Goal: Task Accomplishment & Management: Manage account settings

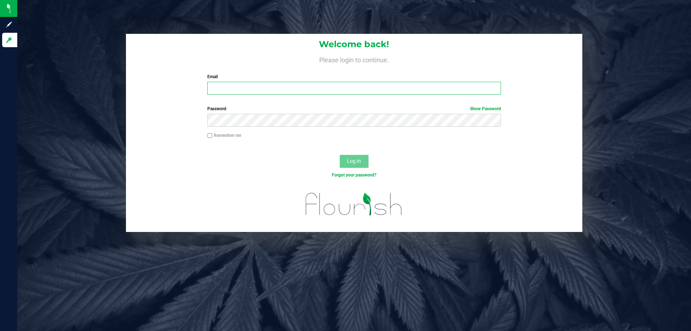
click at [398, 92] on input "Email" at bounding box center [353, 88] width 293 height 13
type input "[EMAIL_ADDRESS][DOMAIN_NAME]"
click at [269, 108] on label "Password Show Password" at bounding box center [353, 108] width 293 height 6
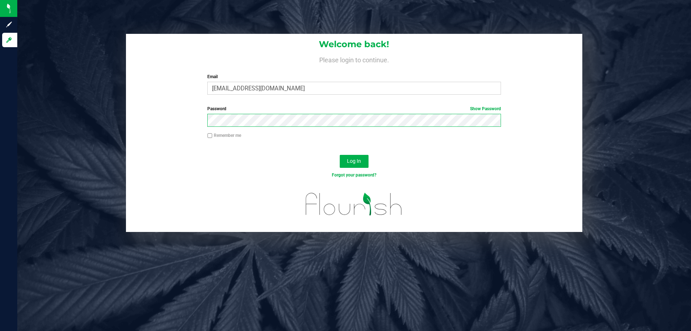
click at [340, 155] on button "Log In" at bounding box center [354, 161] width 29 height 13
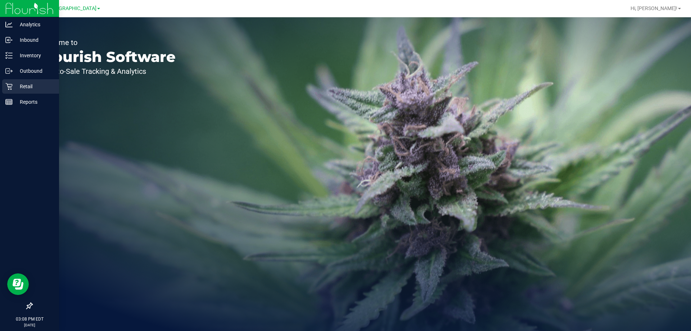
click at [18, 86] on p "Retail" at bounding box center [34, 86] width 43 height 9
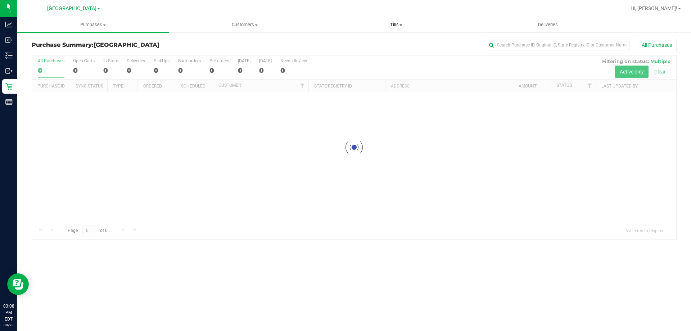
click at [399, 24] on span "Tills" at bounding box center [396, 25] width 151 height 6
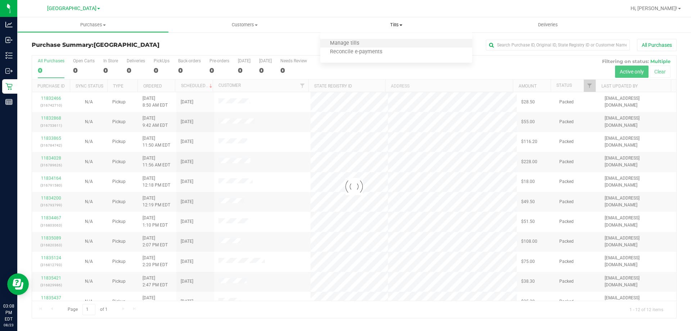
click at [388, 42] on li "Manage tills" at bounding box center [395, 43] width 151 height 9
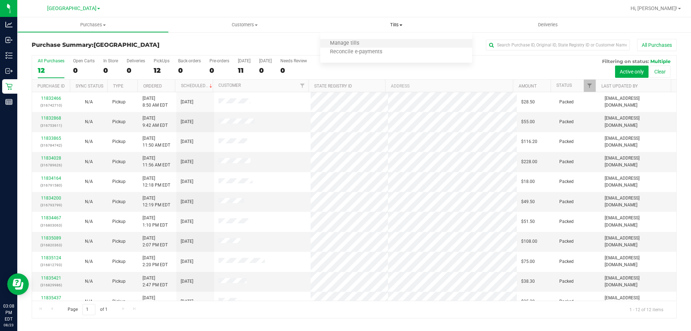
click at [377, 39] on li "Manage tills" at bounding box center [395, 43] width 151 height 9
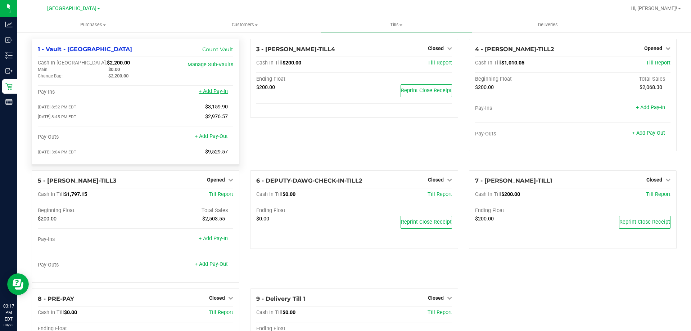
click at [217, 94] on link "+ Add Pay-In" at bounding box center [213, 91] width 29 height 6
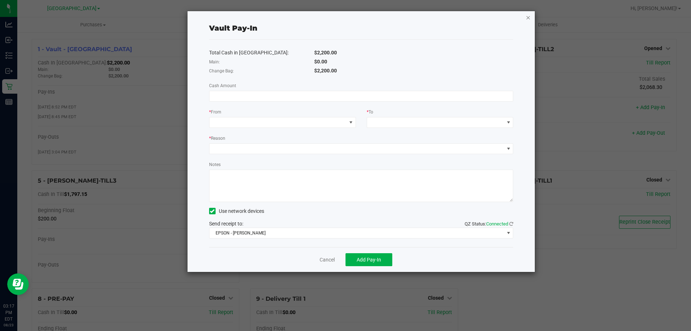
click at [527, 18] on icon "button" at bounding box center [528, 17] width 5 height 9
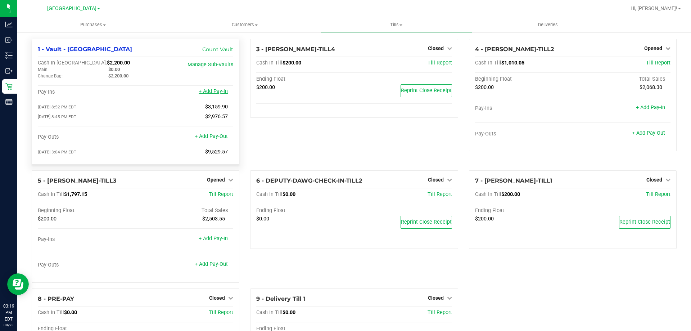
click at [219, 92] on link "+ Add Pay-In" at bounding box center [213, 91] width 29 height 6
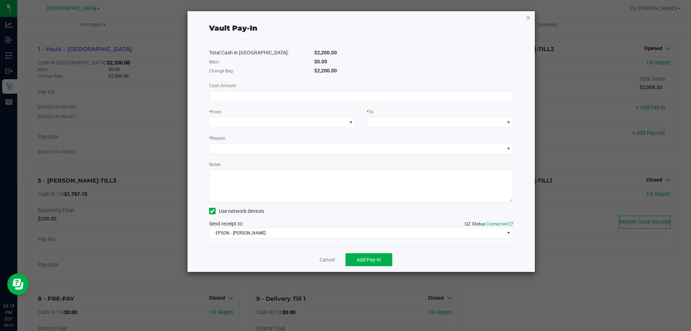
click at [529, 16] on icon "button" at bounding box center [528, 17] width 5 height 9
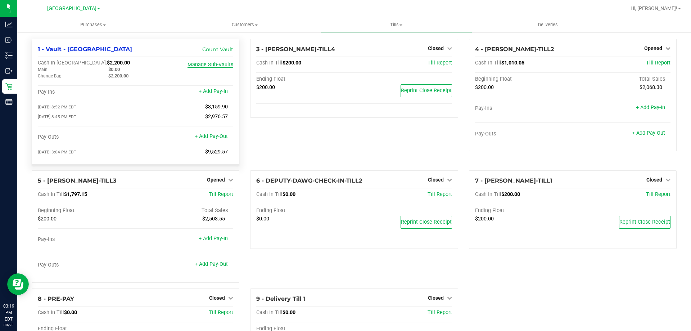
click at [211, 67] on link "Manage Sub-Vaults" at bounding box center [210, 65] width 46 height 6
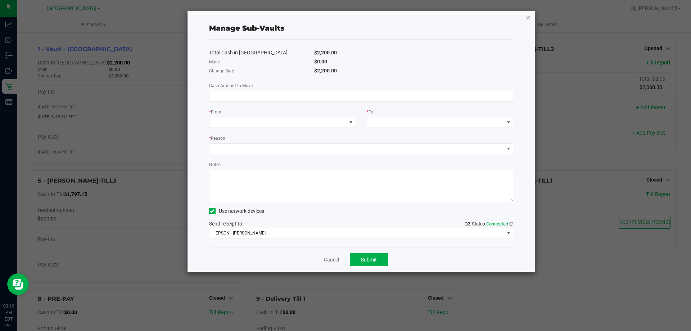
click at [527, 20] on icon "button" at bounding box center [528, 17] width 5 height 9
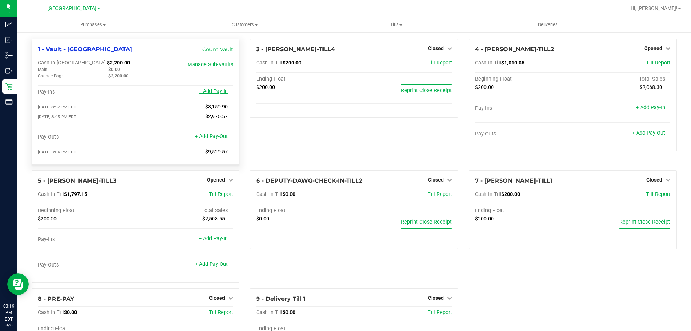
click at [218, 94] on link "+ Add Pay-In" at bounding box center [213, 91] width 29 height 6
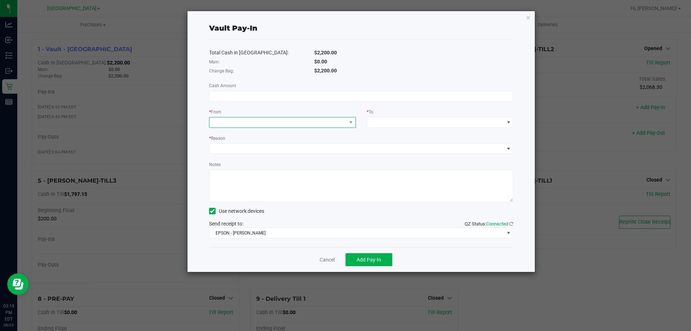
click at [328, 123] on span at bounding box center [277, 122] width 137 height 10
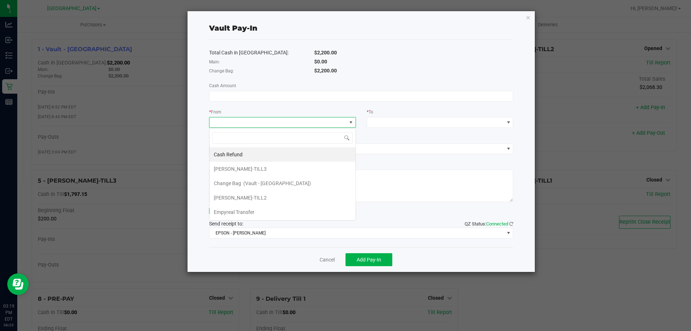
scroll to position [11, 147]
click at [314, 183] on li "Change Bag (Vault - Palm Bay WC)" at bounding box center [282, 183] width 146 height 14
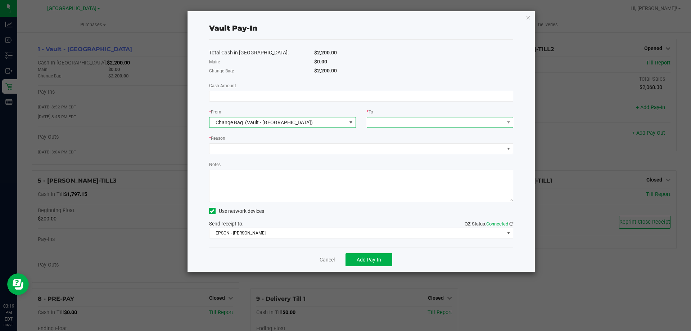
click at [479, 118] on span at bounding box center [435, 122] width 137 height 10
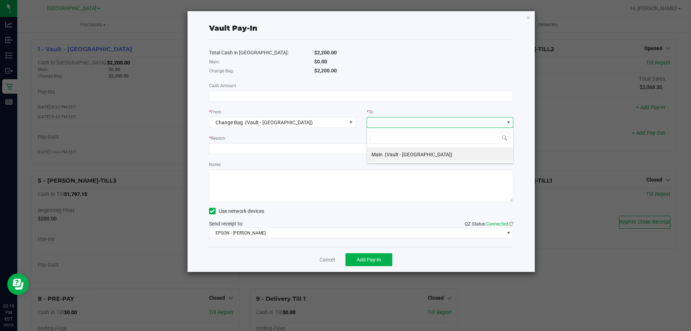
click at [510, 121] on span at bounding box center [508, 122] width 6 height 6
click at [356, 124] on div "* From Change Bag (Vault - Palm Bay WC)" at bounding box center [283, 118] width 158 height 20
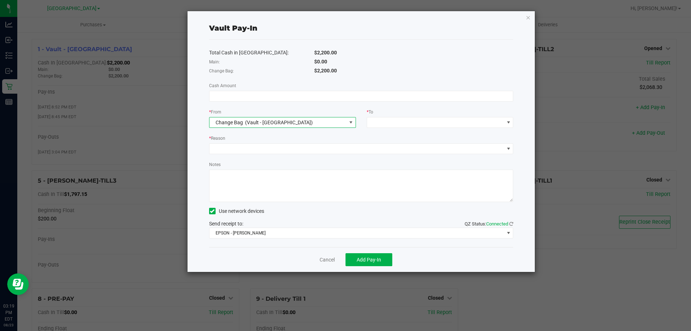
click at [352, 123] on span at bounding box center [351, 122] width 6 height 6
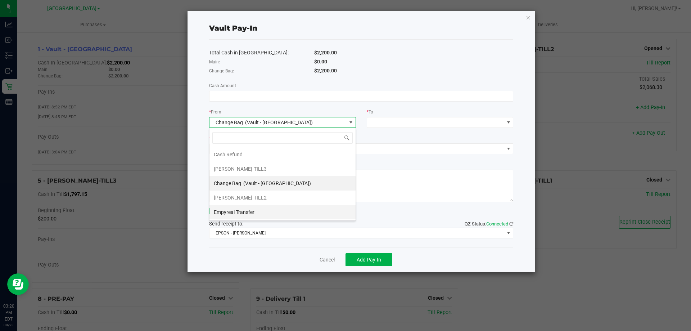
click at [276, 209] on li "Empyreal Transfer" at bounding box center [282, 212] width 146 height 14
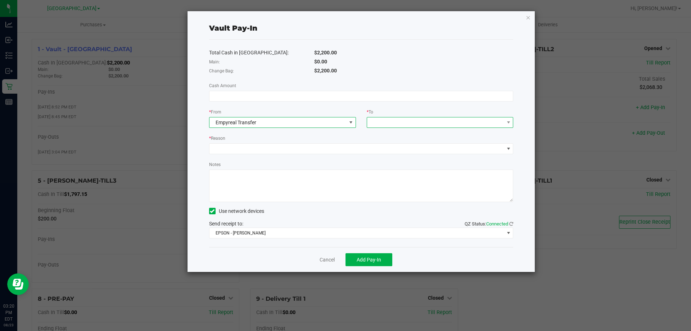
click at [458, 120] on span at bounding box center [435, 122] width 137 height 10
click at [438, 152] on span "(Vault - Palm Bay WC)" at bounding box center [435, 154] width 68 height 6
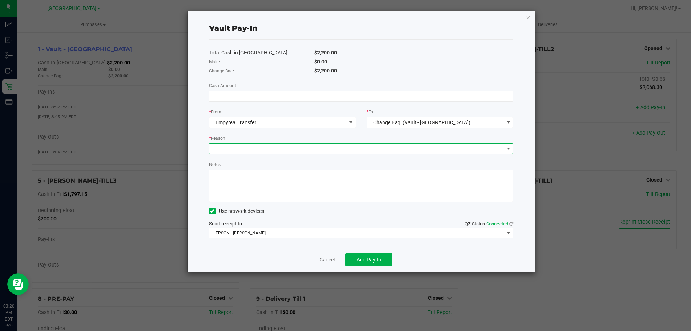
click at [447, 144] on span at bounding box center [356, 149] width 295 height 10
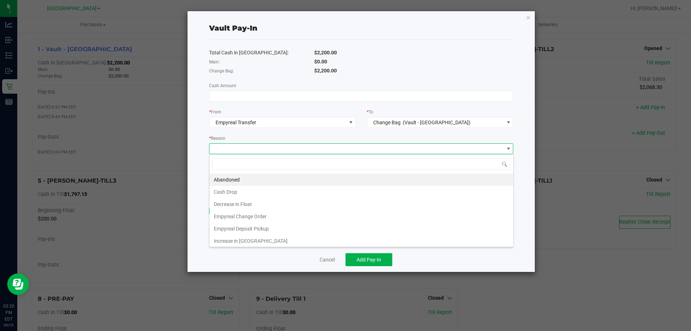
scroll to position [11, 304]
click at [326, 214] on li "Empyreal Change Order" at bounding box center [361, 216] width 304 height 12
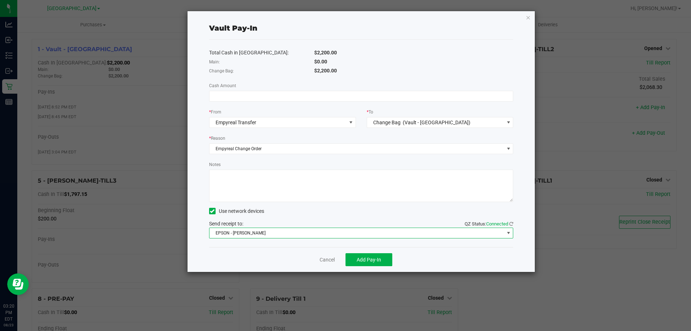
click at [419, 231] on span "EPSON - JYPSI" at bounding box center [356, 233] width 295 height 10
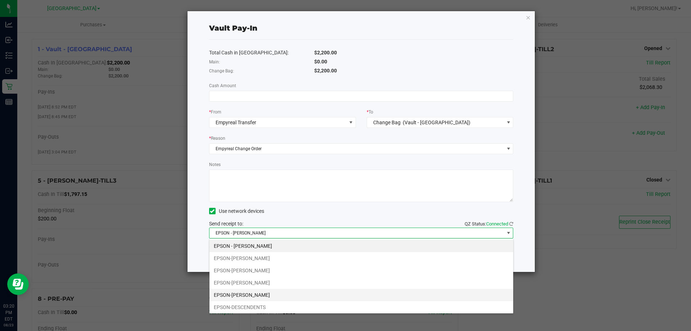
drag, startPoint x: 341, startPoint y: 291, endPoint x: 332, endPoint y: 261, distance: 31.4
click at [341, 291] on li "EPSON-DEREK-LAM" at bounding box center [361, 295] width 304 height 12
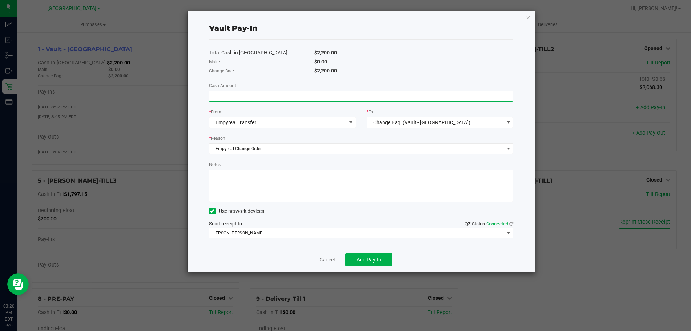
click at [302, 92] on input at bounding box center [361, 96] width 304 height 10
type input "$640.00"
click at [472, 77] on div "Total Cash in Vault: $2,200.00 Main: $0.00 Change Bag: $2,200.00 Cash Amount $6…" at bounding box center [361, 143] width 304 height 207
click at [373, 263] on button "Add Pay-In" at bounding box center [368, 259] width 47 height 13
click at [322, 258] on link "Dismiss" at bounding box center [322, 260] width 17 height 8
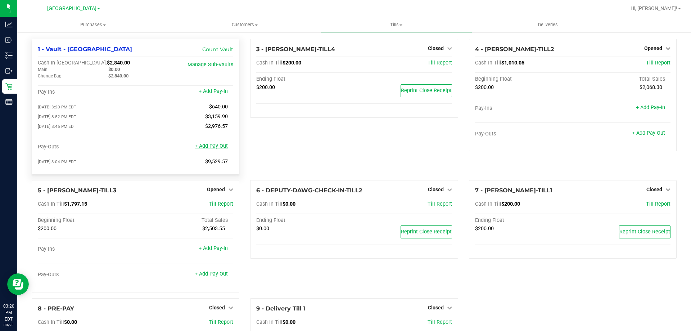
click at [217, 149] on link "+ Add Pay-Out" at bounding box center [211, 146] width 33 height 6
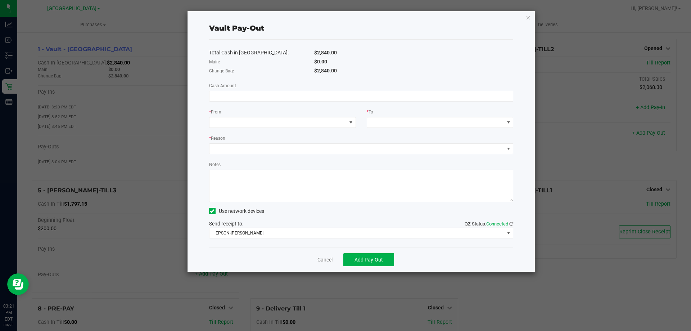
click at [311, 90] on div "Total Cash in Vault: $2,840.00 Main: $0.00 Change Bag: $2,840.00 Cash Amount * …" at bounding box center [361, 143] width 304 height 207
click at [313, 97] on input at bounding box center [361, 96] width 304 height 10
type input "$640.00"
click at [340, 125] on span at bounding box center [277, 122] width 137 height 10
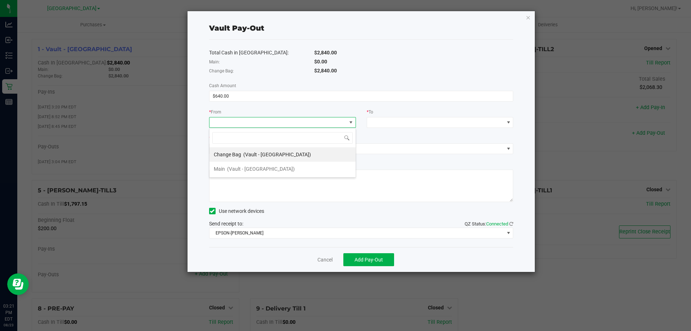
scroll to position [11, 147]
click at [318, 157] on li "Change Bag (Vault - Palm Bay WC)" at bounding box center [282, 154] width 146 height 14
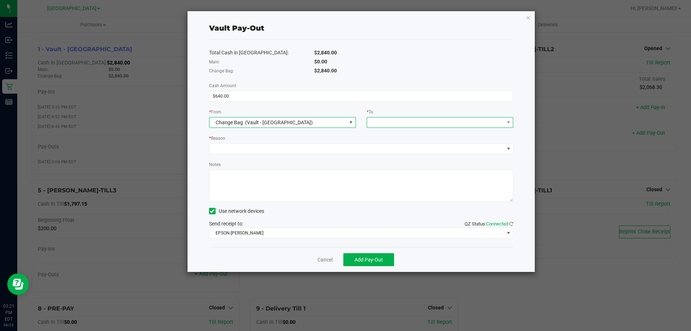
click at [493, 121] on span at bounding box center [435, 122] width 137 height 10
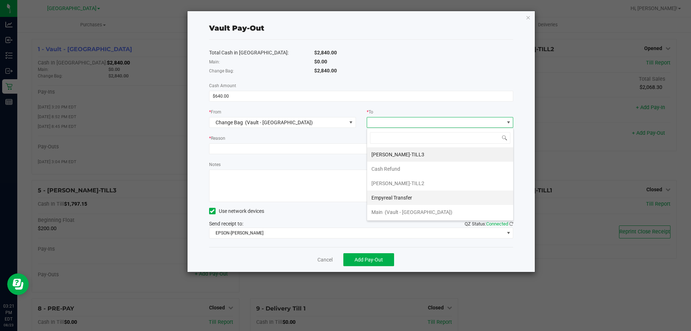
click at [433, 198] on li "Empyreal Transfer" at bounding box center [440, 197] width 146 height 14
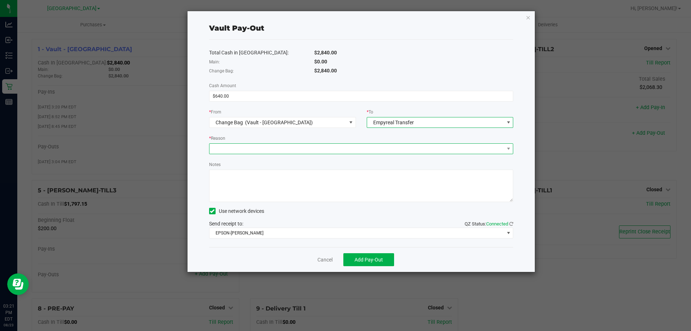
click at [440, 148] on span at bounding box center [356, 149] width 295 height 10
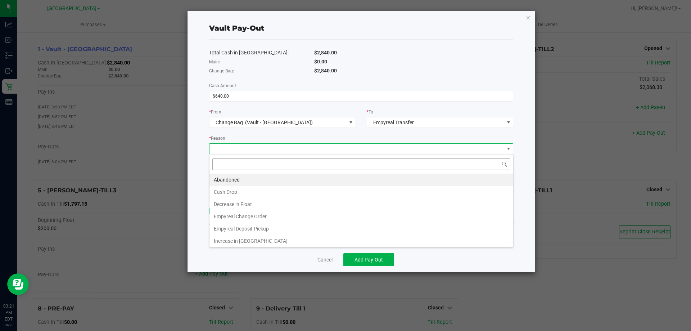
scroll to position [11, 304]
click at [333, 218] on li "Empyreal Change Order" at bounding box center [361, 216] width 304 height 12
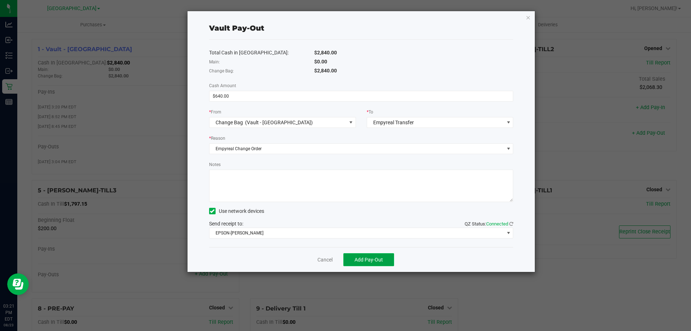
click at [384, 259] on button "Add Pay-Out" at bounding box center [368, 259] width 51 height 13
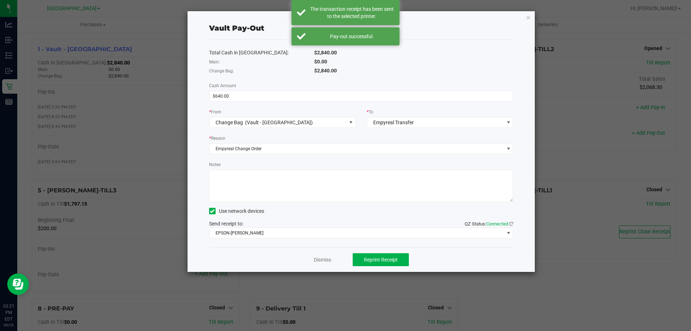
click at [525, 18] on div "Vault Pay-Out Total Cash in Vault: $2,840.00 Main: $0.00 Change Bag: $2,840.00 …" at bounding box center [361, 141] width 348 height 260
click at [527, 18] on icon "button" at bounding box center [528, 17] width 5 height 9
